Goal: Find specific page/section: Find specific page/section

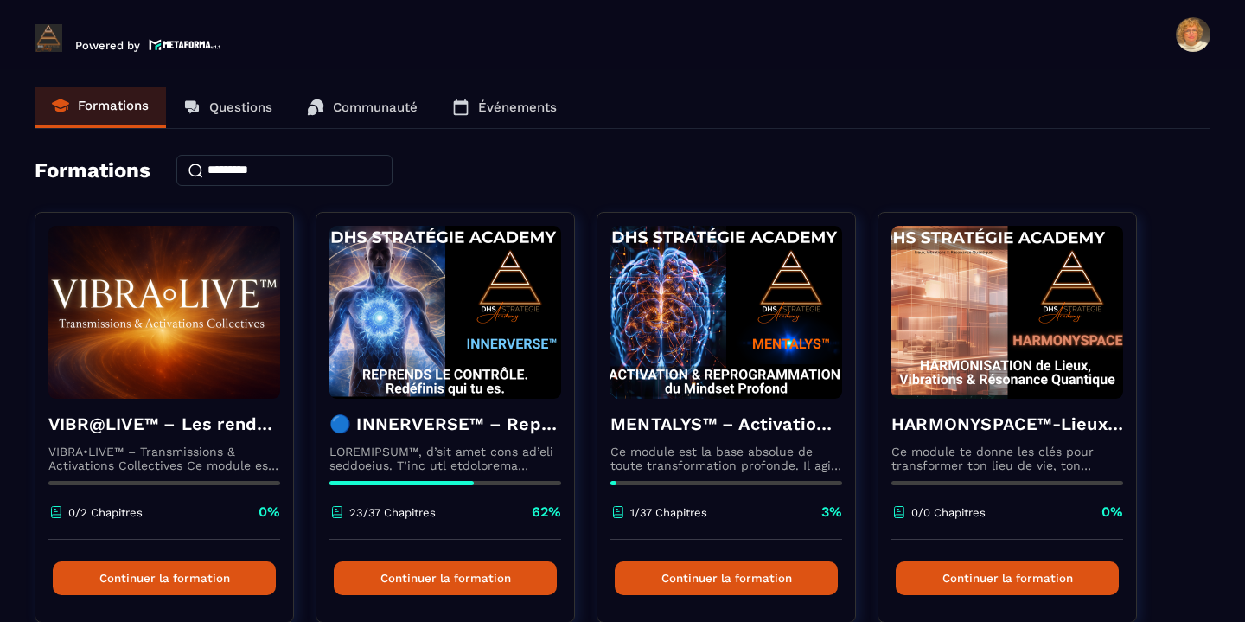
click at [494, 106] on p "Événements" at bounding box center [517, 107] width 79 height 16
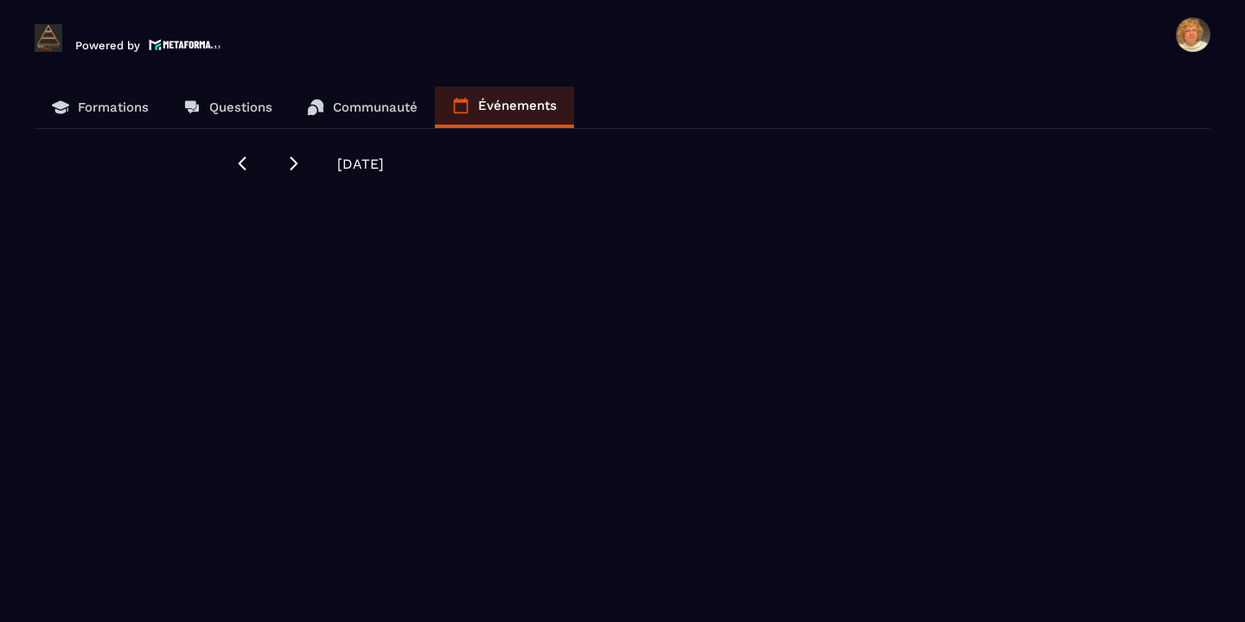
click at [359, 164] on span "[DATE]" at bounding box center [360, 164] width 47 height 16
click at [359, 165] on span "[DATE]" at bounding box center [360, 164] width 47 height 16
click at [299, 162] on icon at bounding box center [293, 163] width 17 height 17
click at [245, 157] on icon at bounding box center [243, 164] width 8 height 14
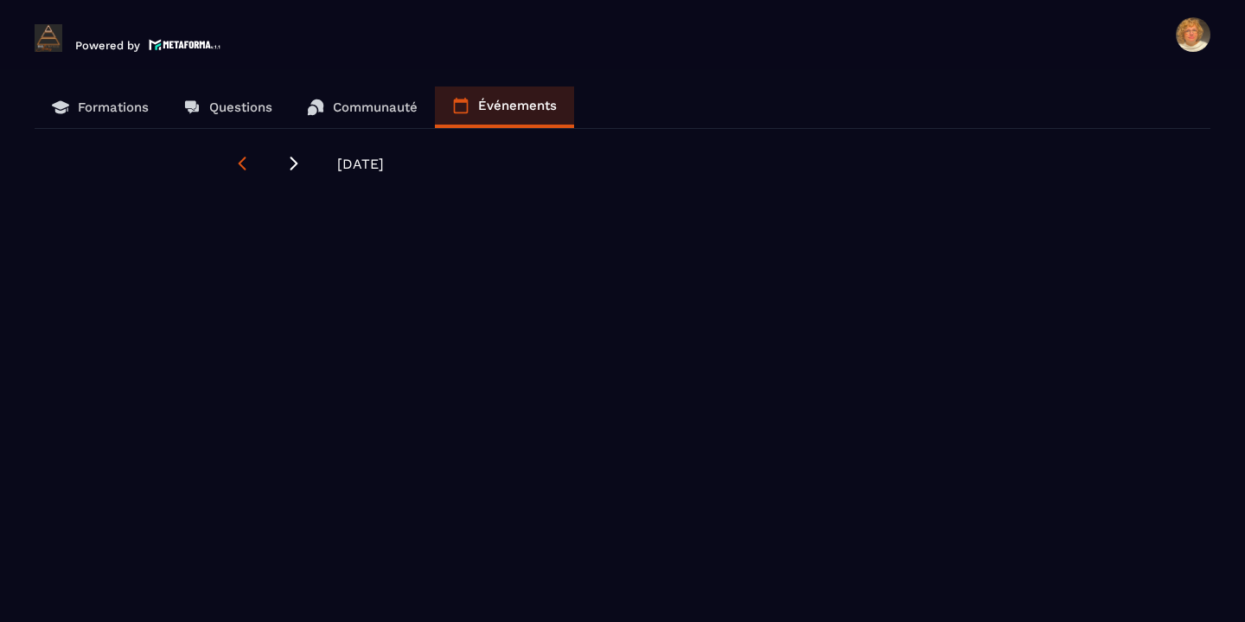
click at [245, 158] on icon at bounding box center [243, 164] width 8 height 14
click at [293, 163] on icon at bounding box center [293, 163] width 17 height 17
click at [517, 108] on p "Événements" at bounding box center [517, 106] width 79 height 16
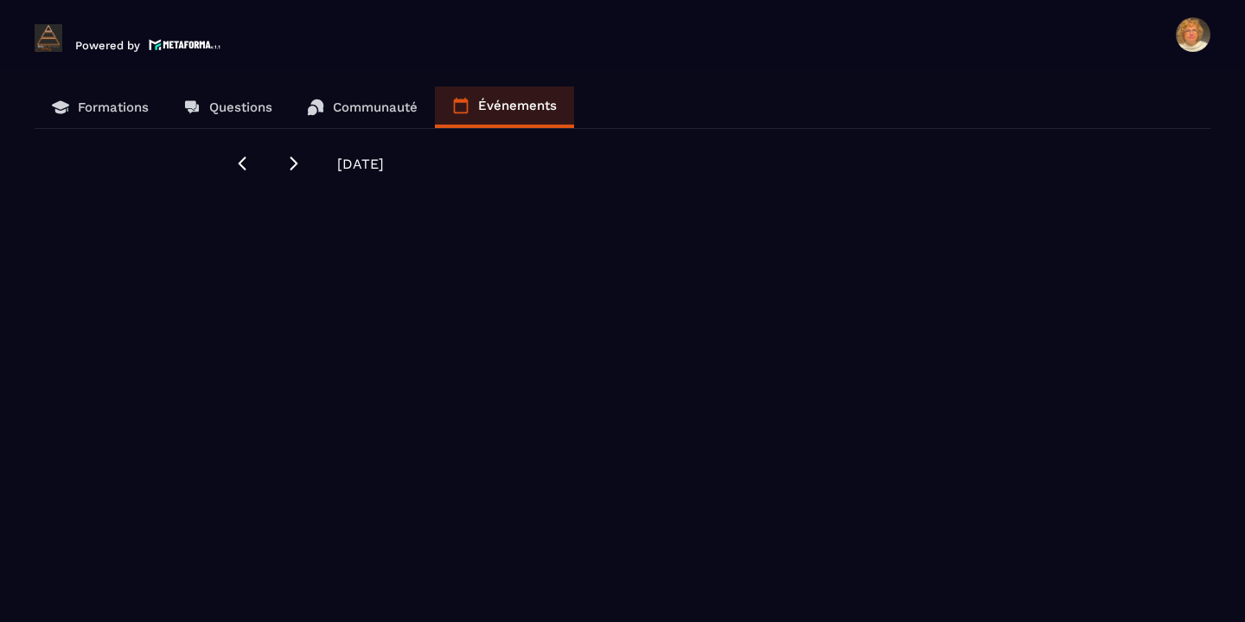
click at [517, 108] on p "Événements" at bounding box center [517, 106] width 79 height 16
click at [526, 112] on p "Événements" at bounding box center [517, 106] width 79 height 16
click at [566, 95] on link "Événements" at bounding box center [504, 107] width 139 height 42
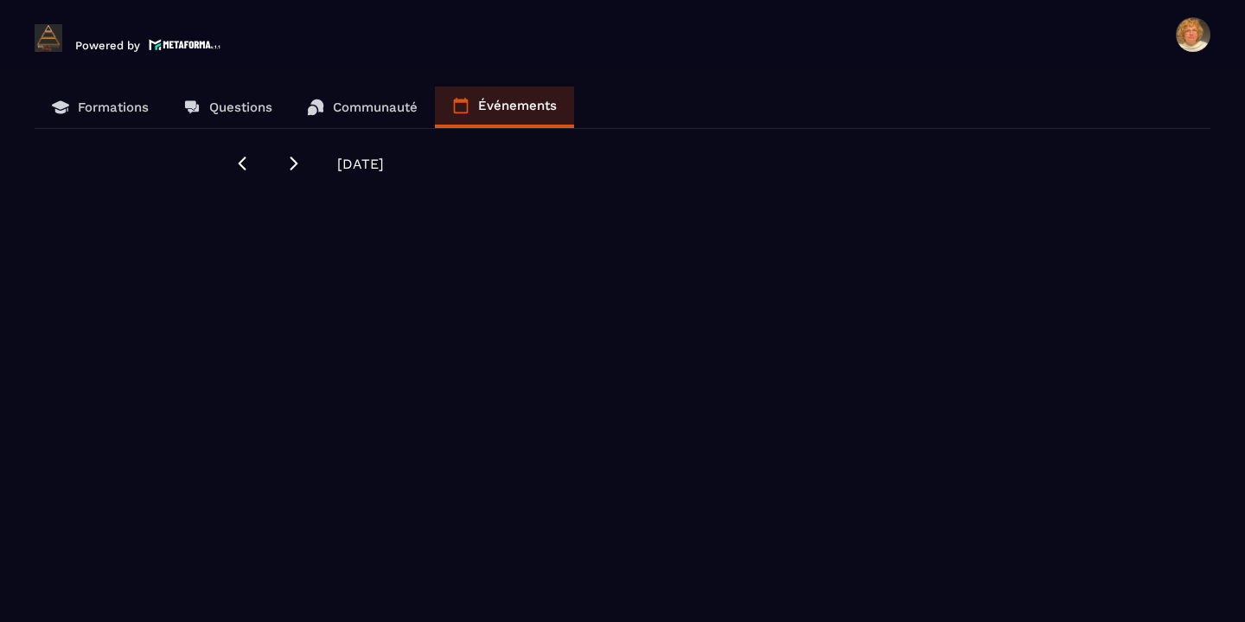
click at [524, 110] on p "Événements" at bounding box center [517, 106] width 79 height 16
click at [371, 109] on p "Communauté" at bounding box center [375, 107] width 85 height 16
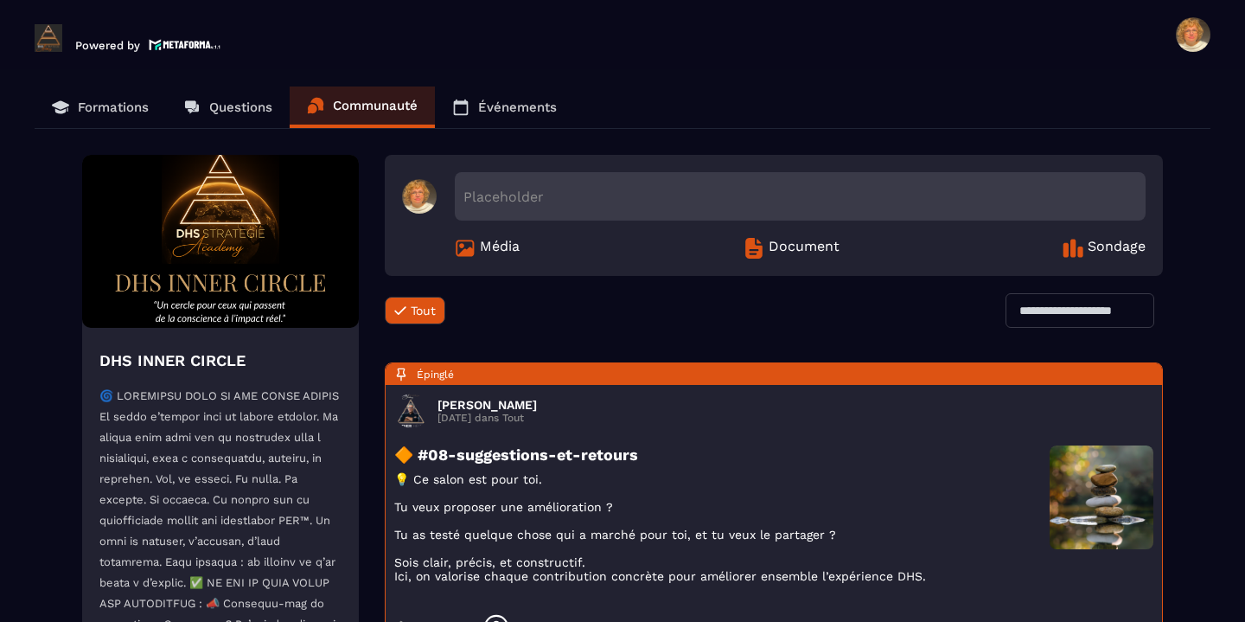
click at [518, 106] on p "Événements" at bounding box center [517, 107] width 79 height 16
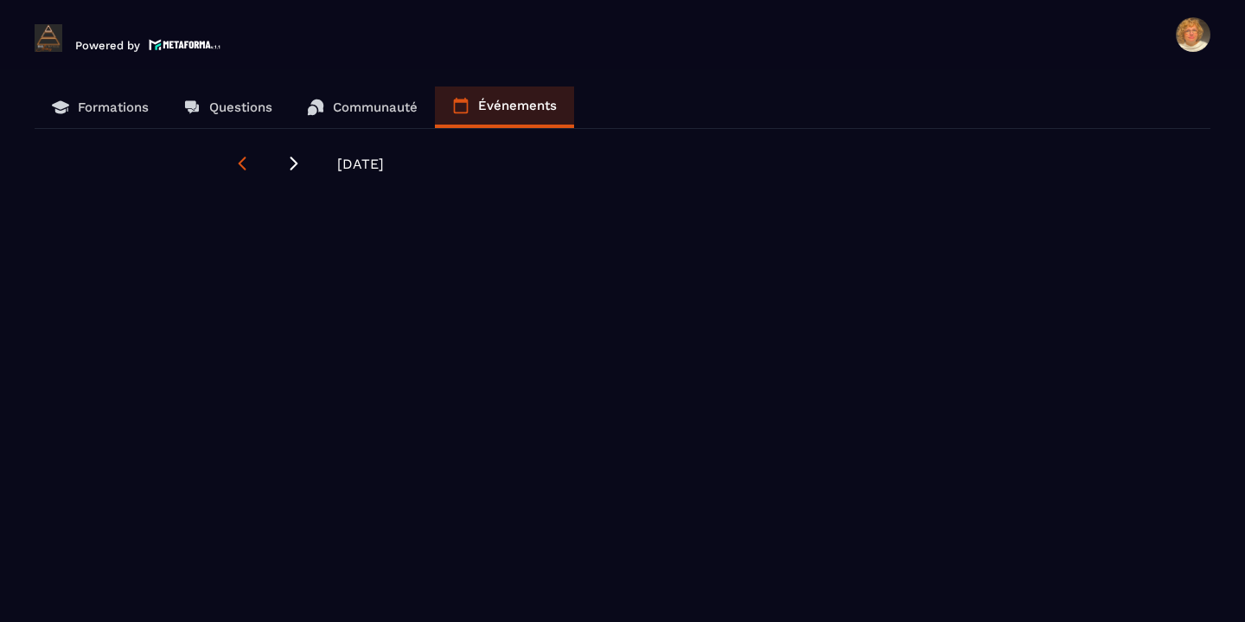
click at [244, 164] on icon at bounding box center [242, 163] width 17 height 17
click at [295, 165] on icon at bounding box center [295, 164] width 8 height 14
click at [503, 111] on p "Événements" at bounding box center [517, 106] width 79 height 16
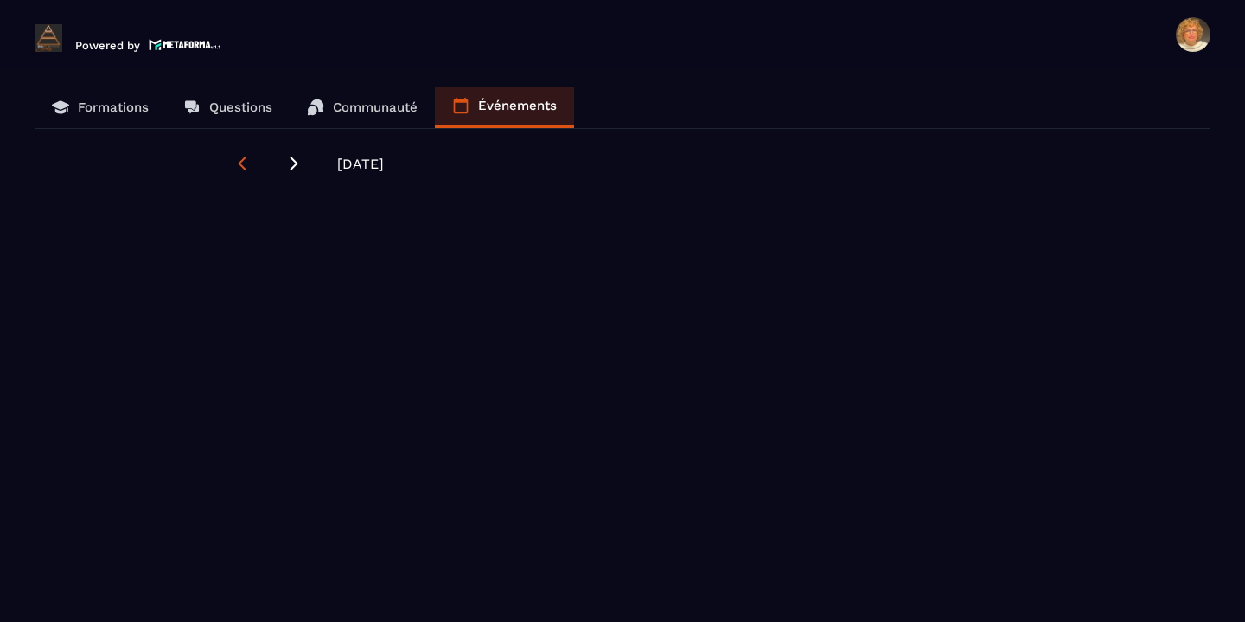
click at [240, 159] on icon at bounding box center [242, 163] width 17 height 17
click at [297, 164] on icon at bounding box center [293, 163] width 17 height 17
click at [240, 167] on icon at bounding box center [242, 163] width 17 height 17
click at [397, 104] on p "Communauté" at bounding box center [375, 107] width 85 height 16
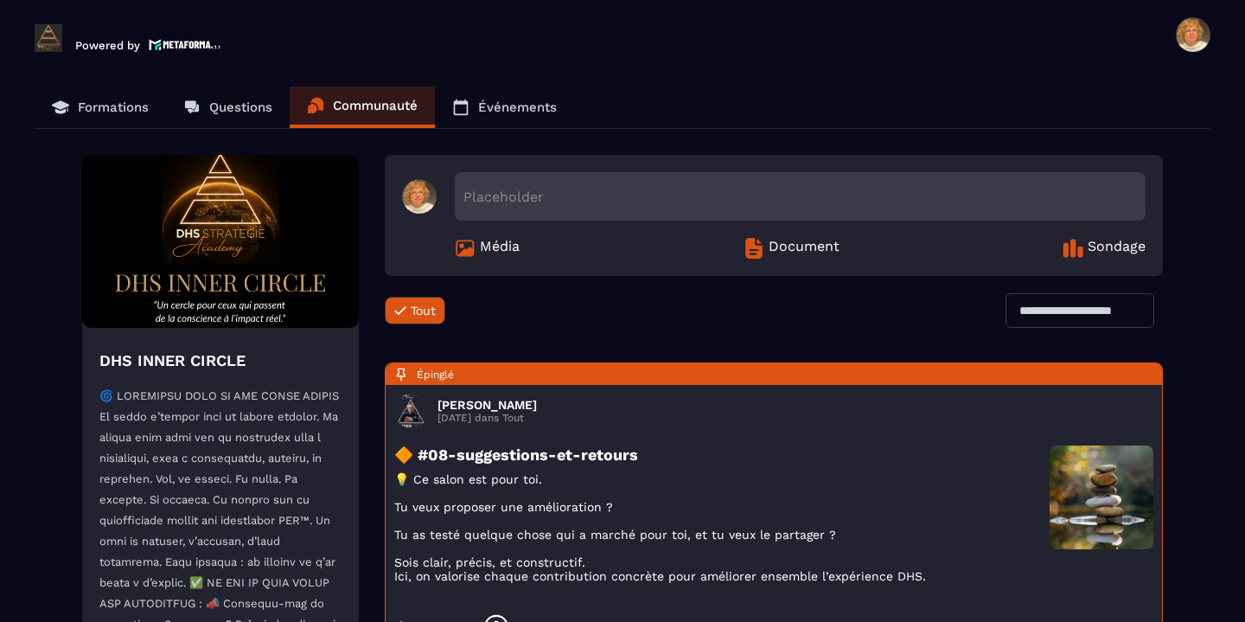
click at [496, 106] on p "Événements" at bounding box center [517, 107] width 79 height 16
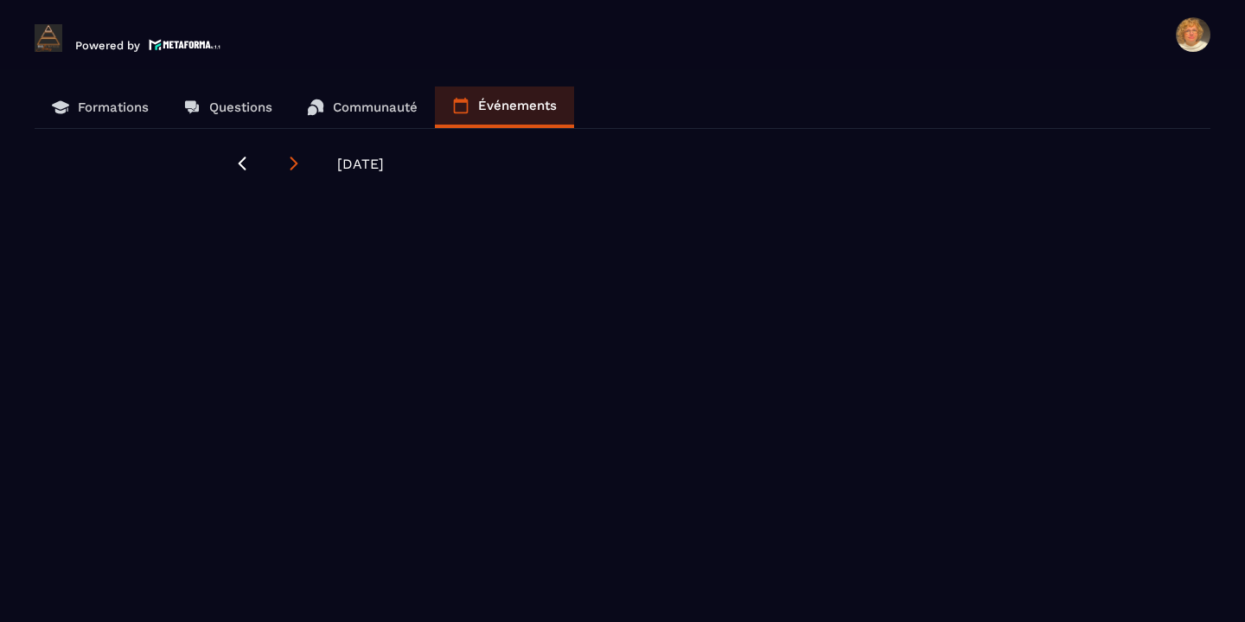
click at [298, 164] on icon at bounding box center [293, 163] width 17 height 17
click at [242, 156] on icon at bounding box center [242, 163] width 17 height 17
click at [511, 104] on p "Événements" at bounding box center [517, 106] width 79 height 16
click at [297, 166] on icon at bounding box center [293, 163] width 17 height 17
click at [245, 161] on icon at bounding box center [242, 163] width 17 height 17
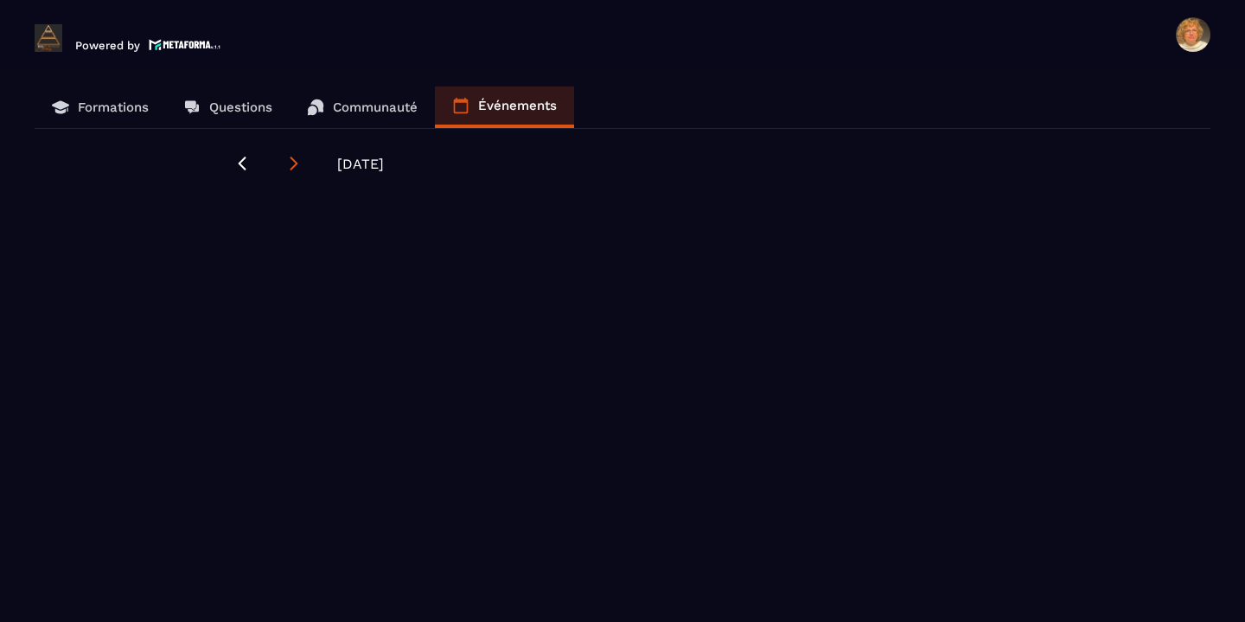
click at [295, 163] on icon at bounding box center [295, 164] width 8 height 14
